Goal: Task Accomplishment & Management: Use online tool/utility

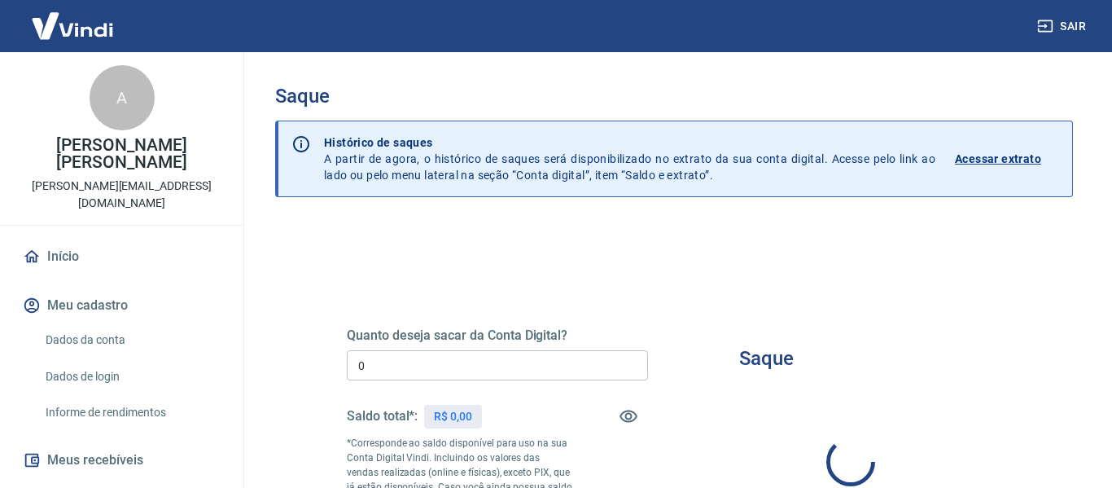
type input "R$ 0,00"
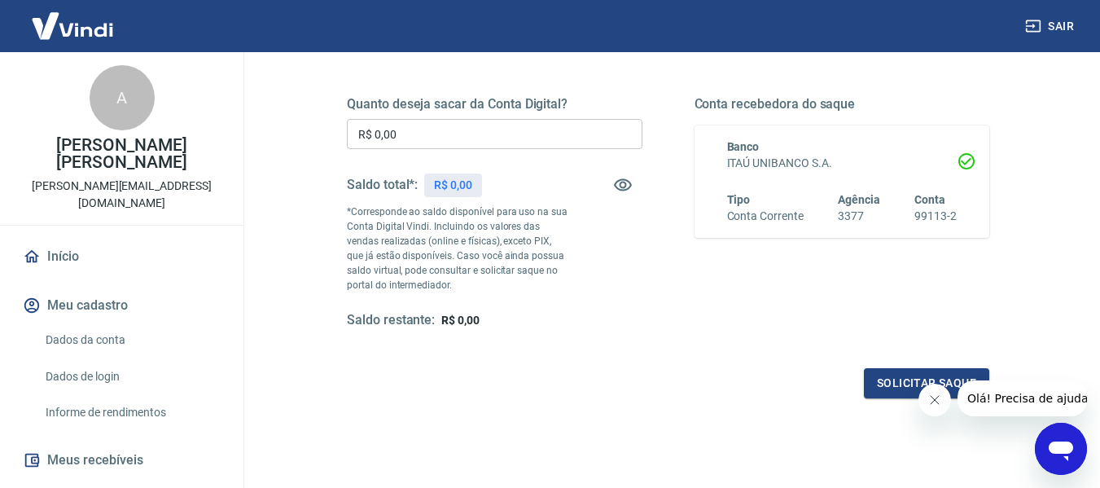
scroll to position [81, 0]
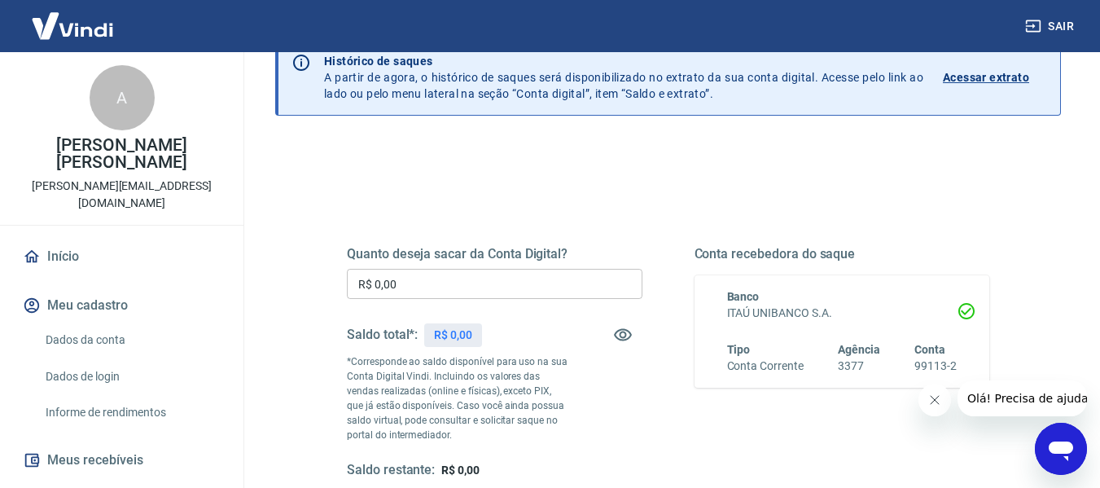
scroll to position [163, 0]
